Goal: Information Seeking & Learning: Learn about a topic

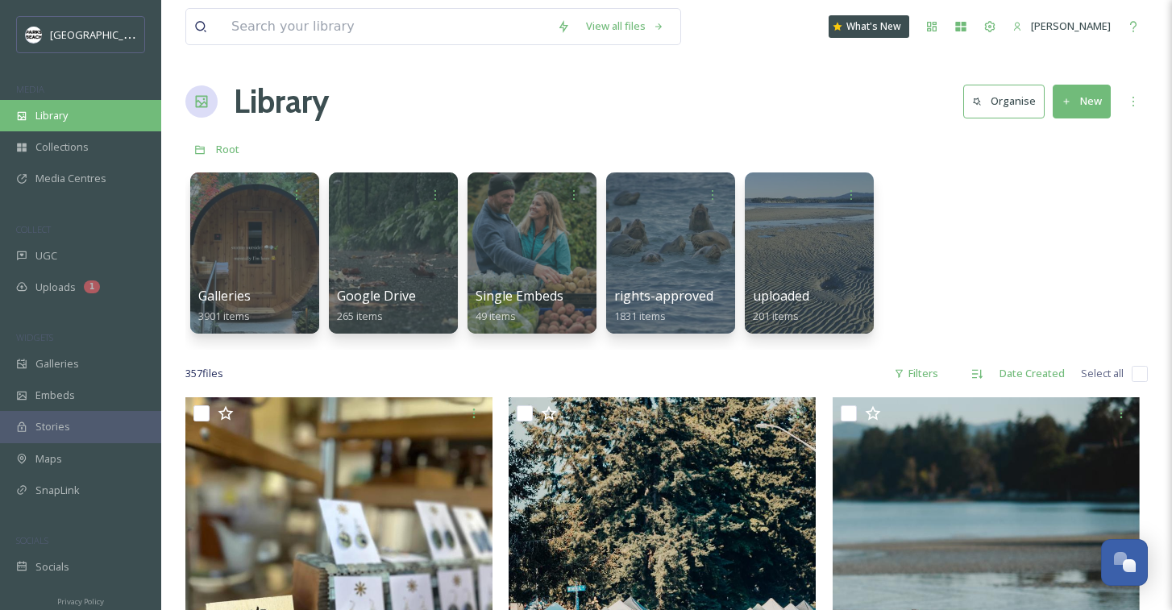
click at [48, 110] on span "Library" at bounding box center [51, 115] width 32 height 15
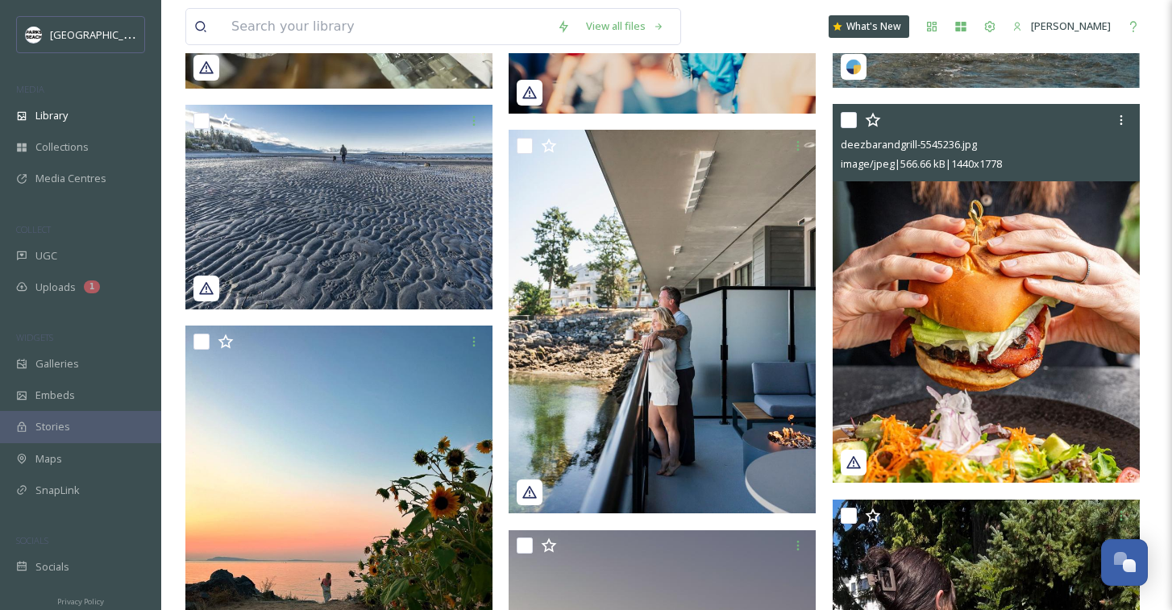
scroll to position [690, 0]
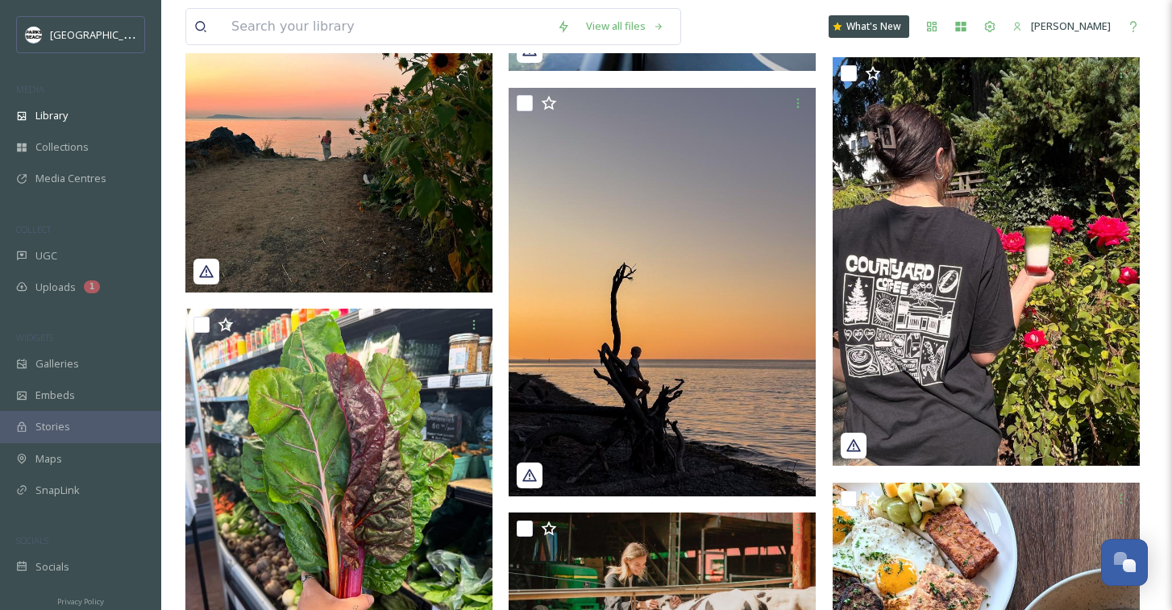
click at [298, 120] on img at bounding box center [338, 88] width 307 height 410
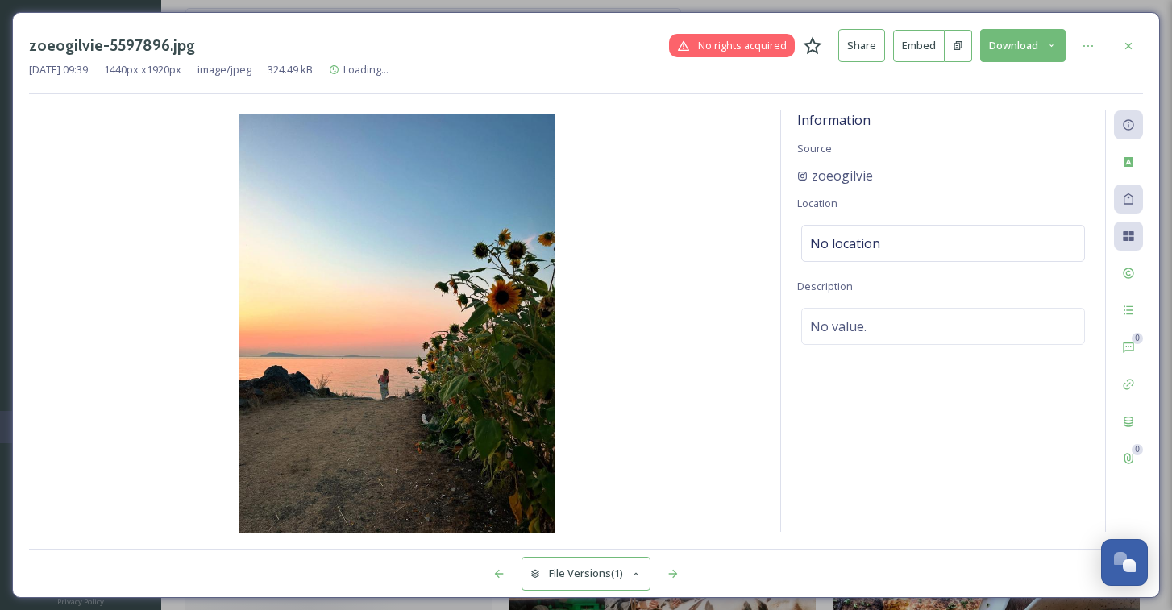
scroll to position [710, 0]
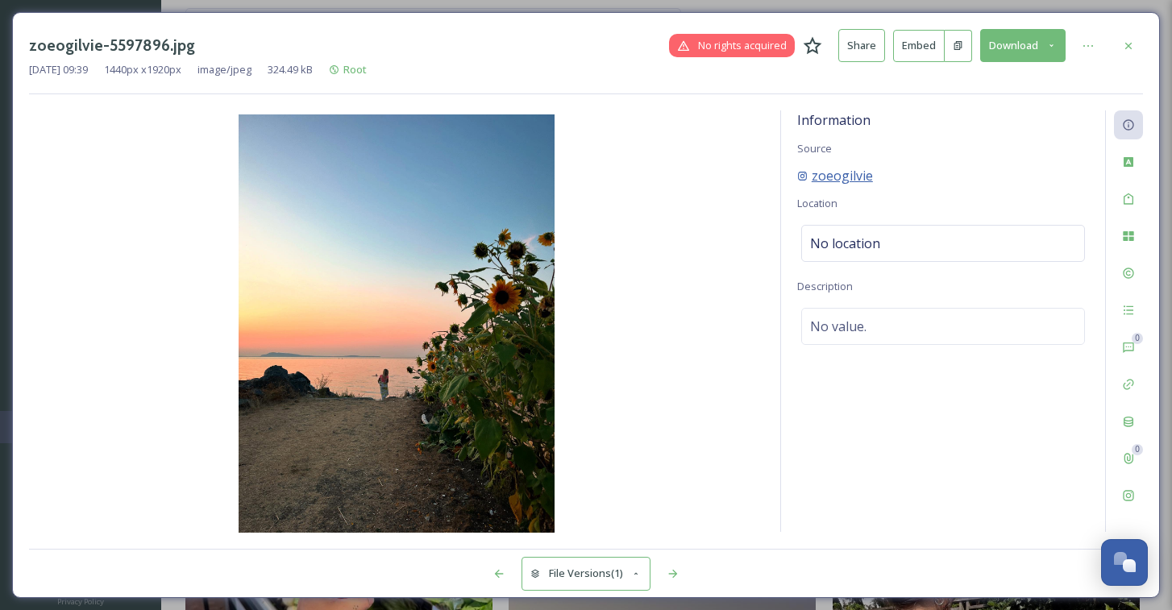
click at [692, 175] on span "zoeogilvie" at bounding box center [842, 175] width 61 height 19
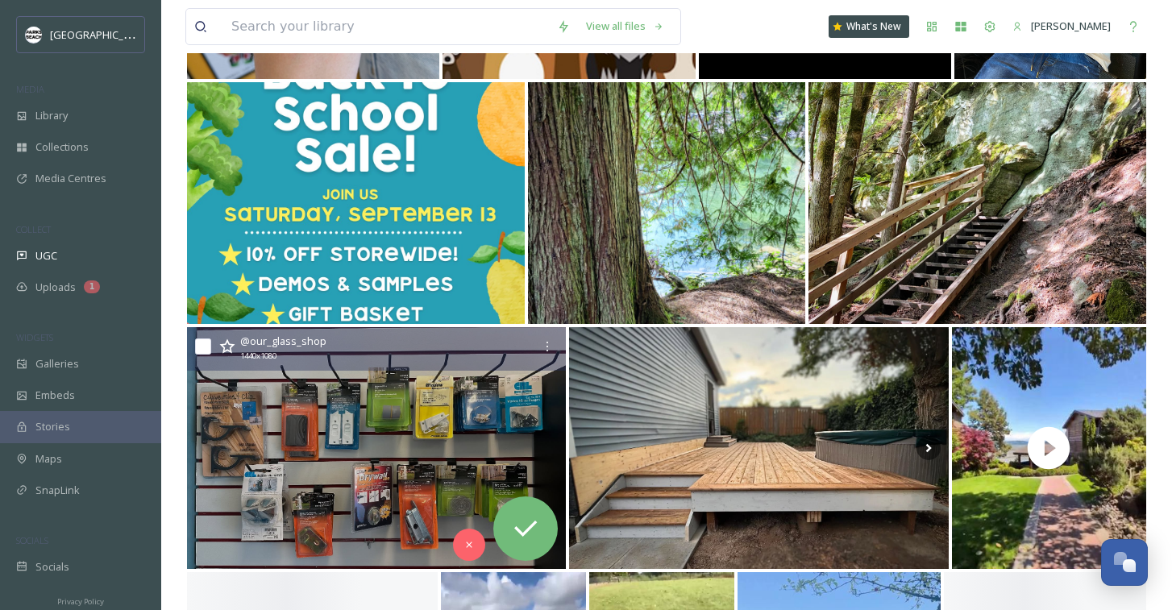
scroll to position [956, 0]
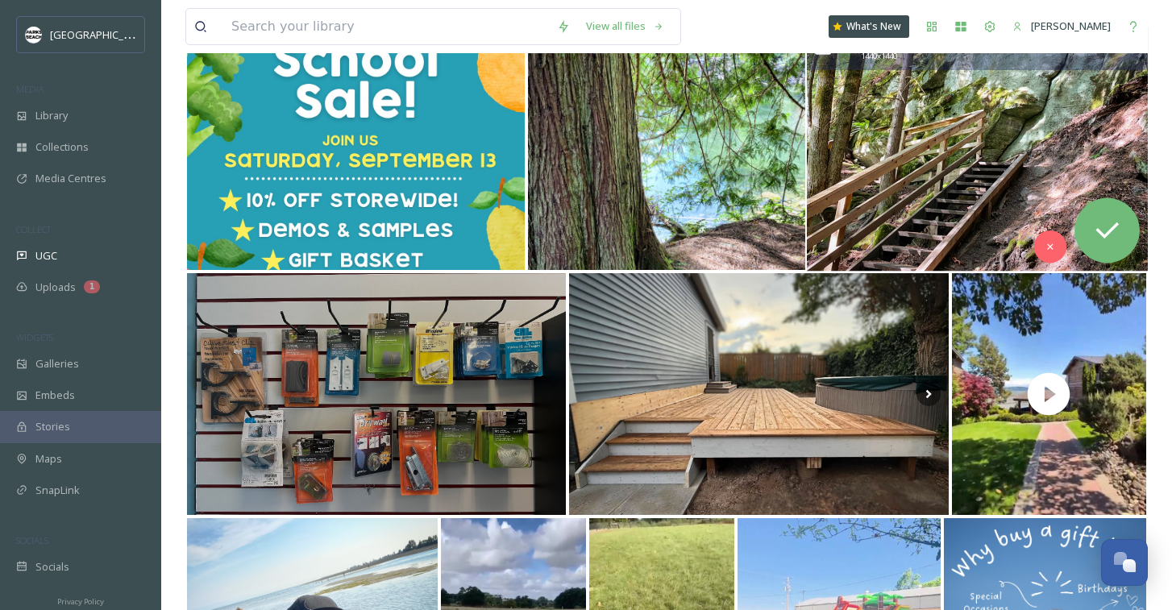
click at [918, 235] on img at bounding box center [977, 149] width 341 height 244
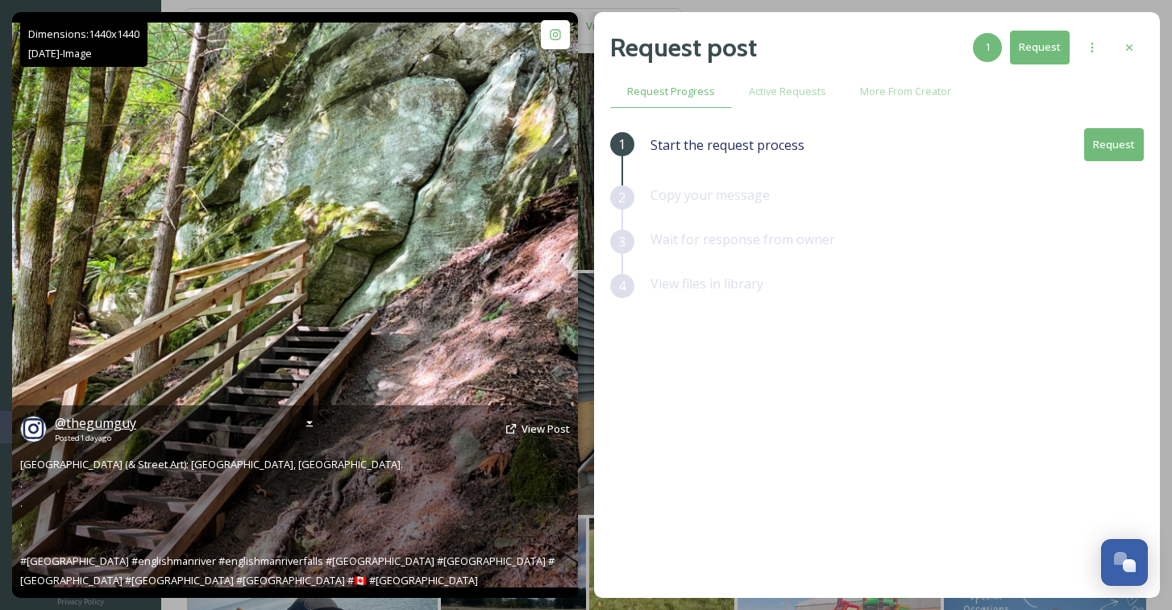
click at [99, 421] on span "@ thegumguy" at bounding box center [95, 423] width 81 height 18
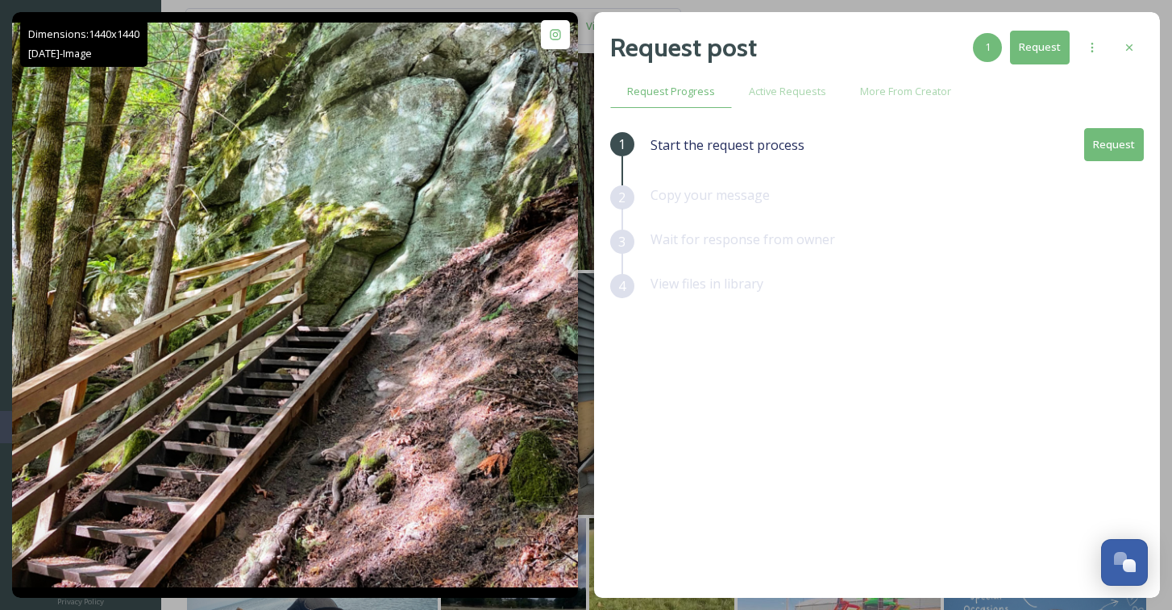
click at [968, 20] on div "Request post 1 Request Request Progress Active Requests More From Creator 1 Sta…" at bounding box center [877, 305] width 566 height 586
click at [250, 10] on div "Dimensions: 1440 x 1440 Sep 04 - Image @ thegumguy Posted 1 day ago View Post R…" at bounding box center [586, 305] width 1172 height 610
click at [743, 310] on div "View files in library" at bounding box center [898, 296] width 494 height 44
click at [1131, 41] on icon at bounding box center [1129, 47] width 13 height 13
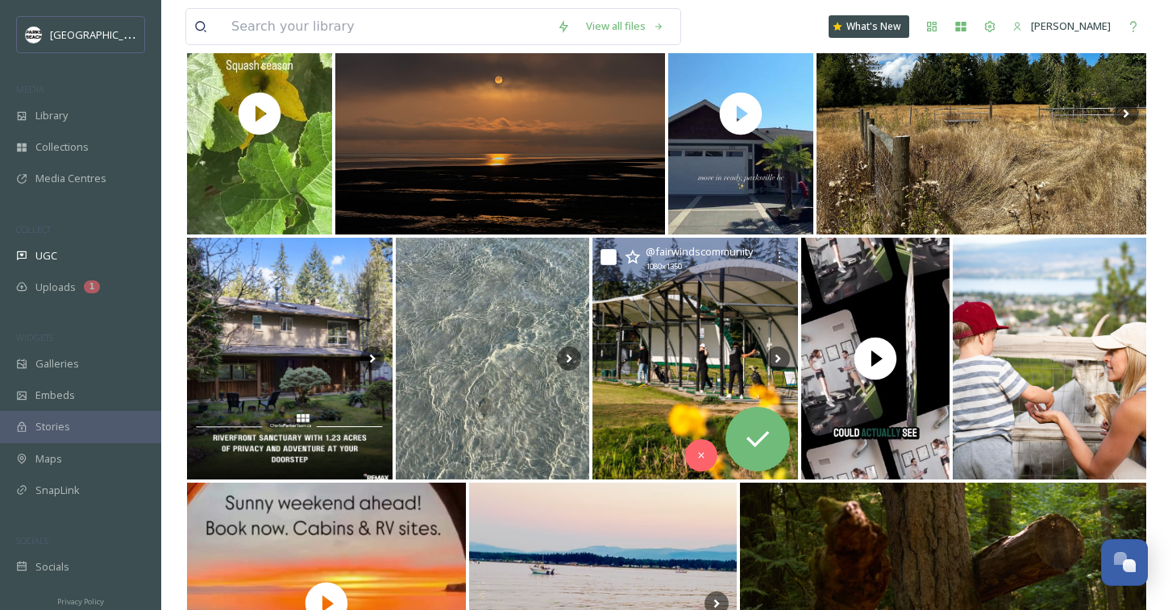
scroll to position [1772, 0]
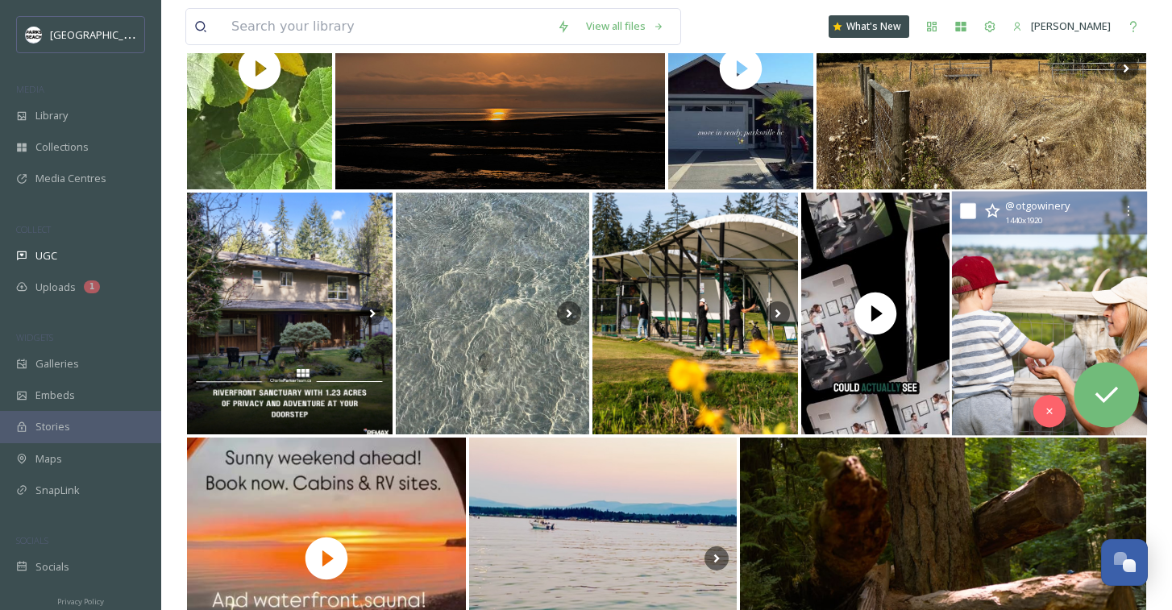
click at [1002, 367] on img at bounding box center [1049, 314] width 195 height 244
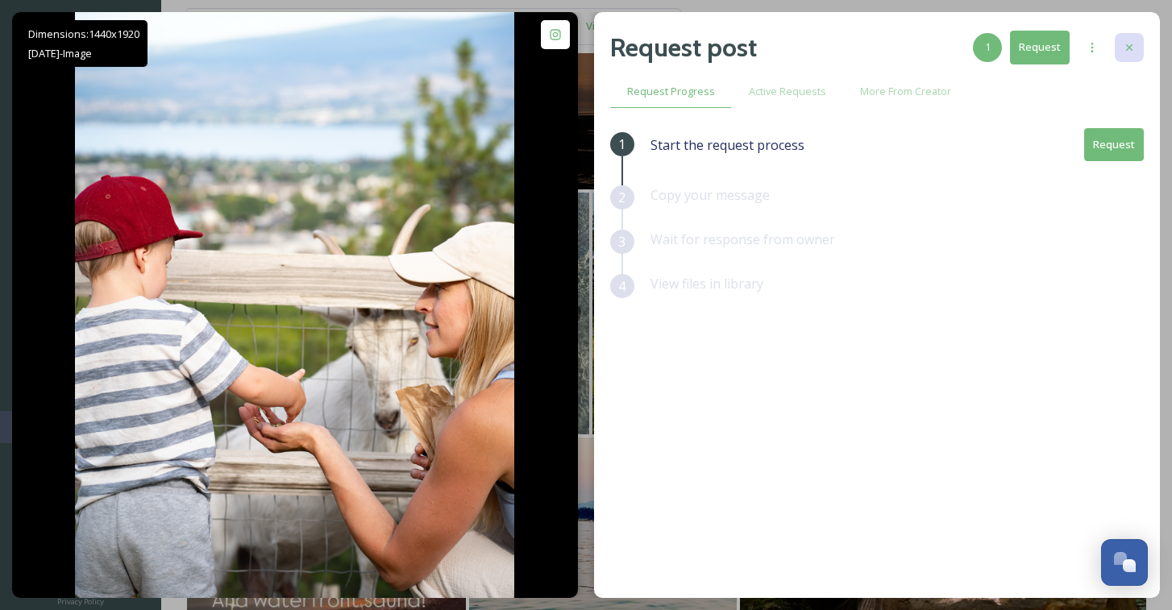
click at [1134, 40] on div at bounding box center [1129, 47] width 29 height 29
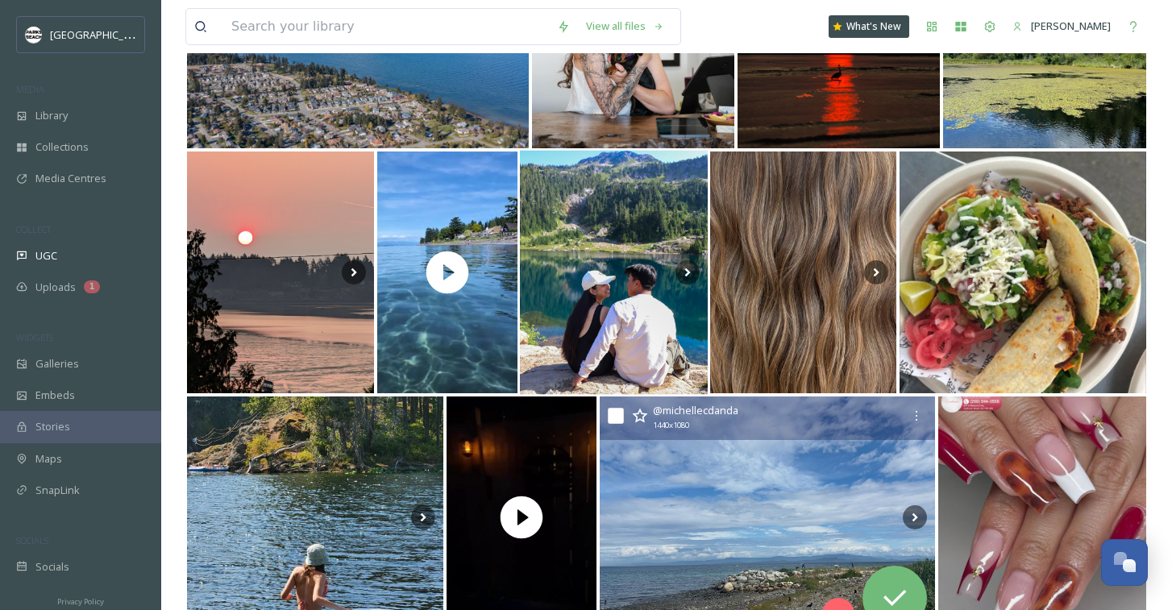
scroll to position [4098, 0]
